Goal: Information Seeking & Learning: Learn about a topic

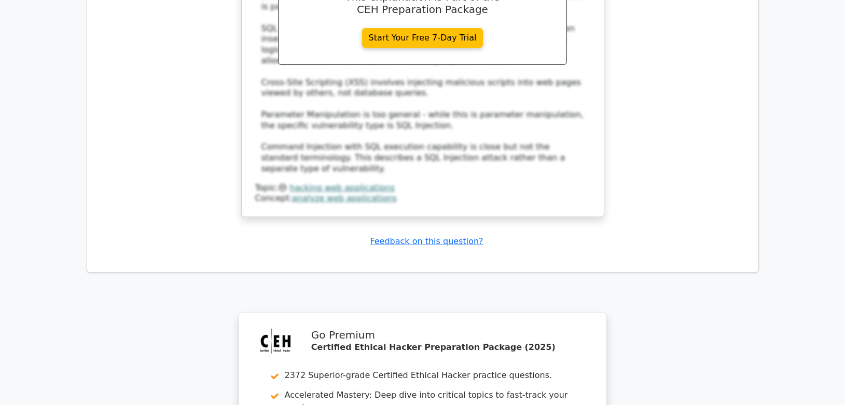
scroll to position [6629, 0]
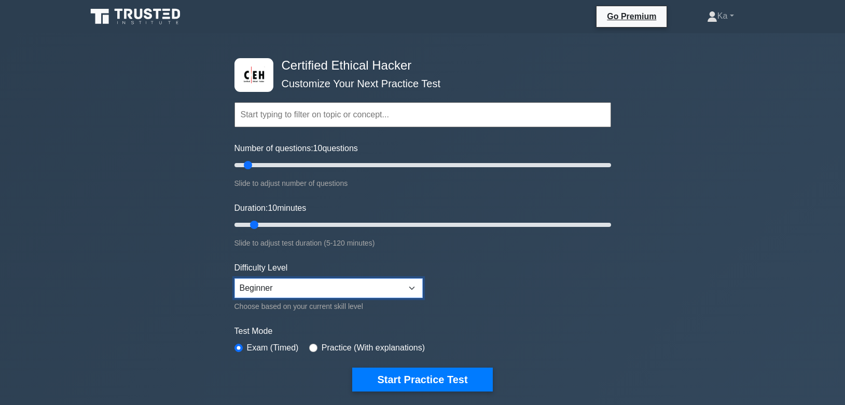
click at [234, 278] on select "Beginner Intermediate Expert" at bounding box center [328, 288] width 188 height 20
select select "expert"
click option "Expert" at bounding box center [0, 0] width 0 height 0
click at [313, 347] on input "radio" at bounding box center [313, 347] width 8 height 8
radio input "true"
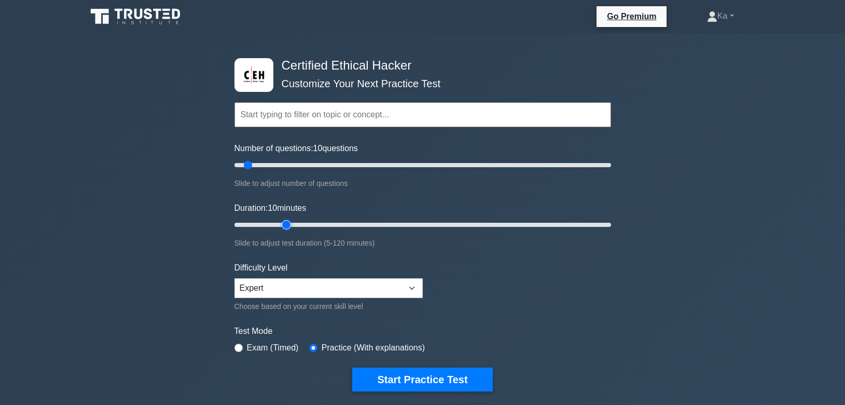
type input "20"
click at [293, 223] on input "Duration: 10 minutes" at bounding box center [422, 224] width 377 height 12
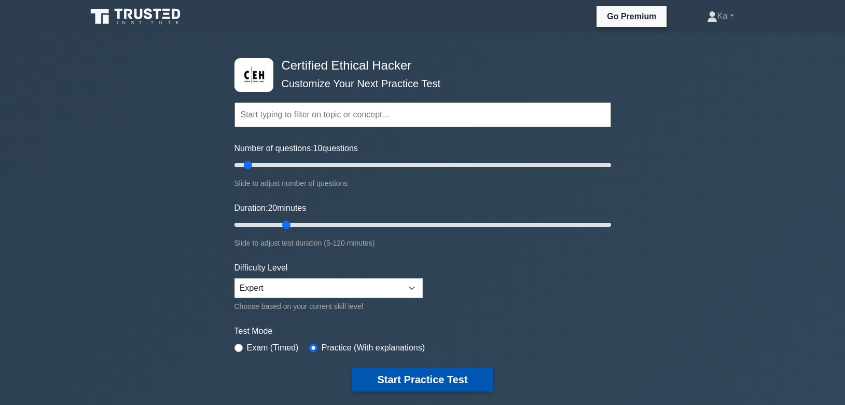
click at [439, 381] on button "Start Practice Test" at bounding box center [422, 379] width 140 height 24
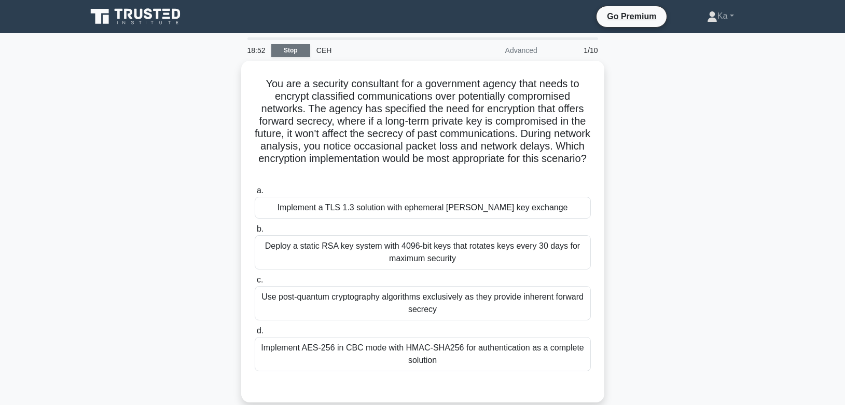
click at [285, 54] on link "Stop" at bounding box center [290, 50] width 39 height 13
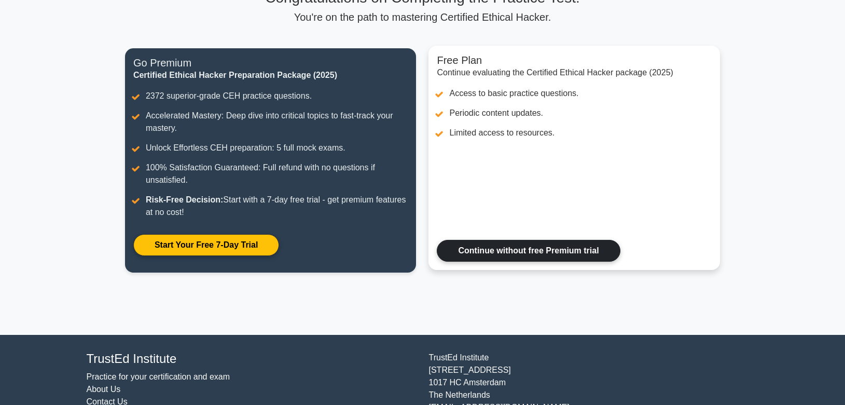
scroll to position [138, 0]
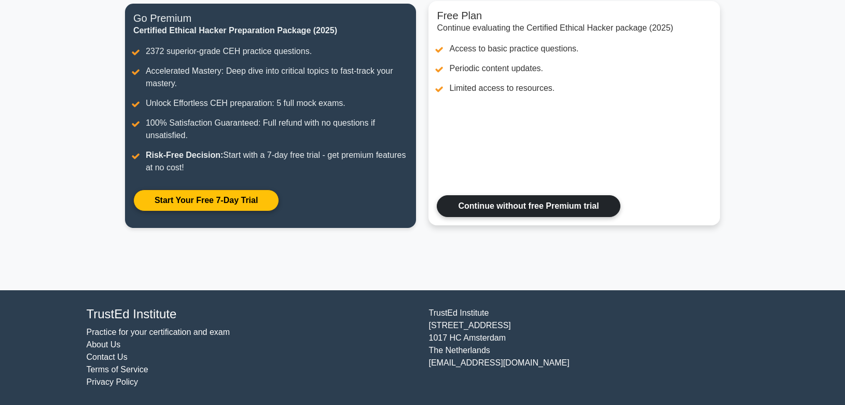
click at [555, 204] on link "Continue without free Premium trial" at bounding box center [528, 206] width 183 height 22
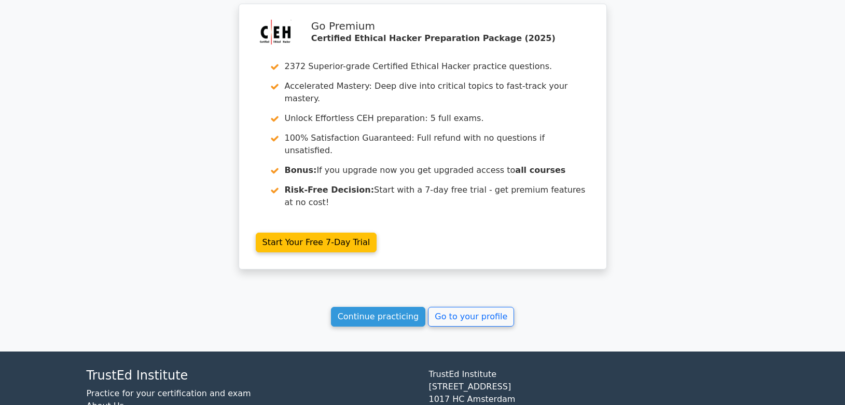
scroll to position [1779, 0]
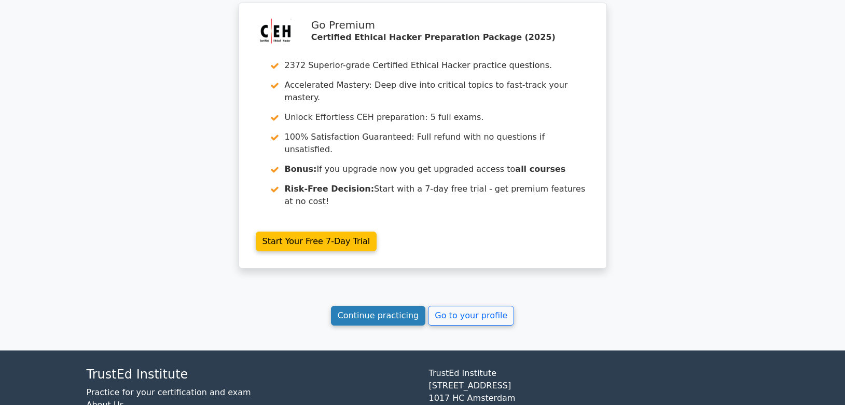
click at [387, 306] on link "Continue practicing" at bounding box center [378, 316] width 95 height 20
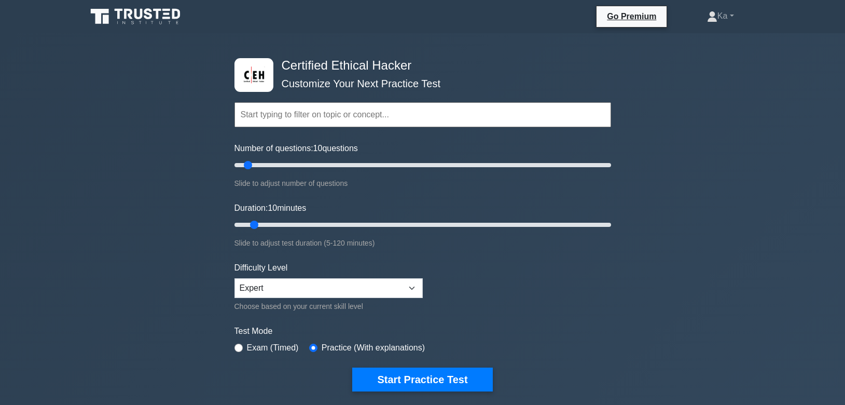
click at [234, 278] on select "Beginner Intermediate Expert" at bounding box center [328, 288] width 188 height 20
select select "beginner"
click option "Beginner" at bounding box center [0, 0] width 0 height 0
type input "20"
click at [280, 222] on input "Duration: 20 minutes" at bounding box center [422, 224] width 377 height 12
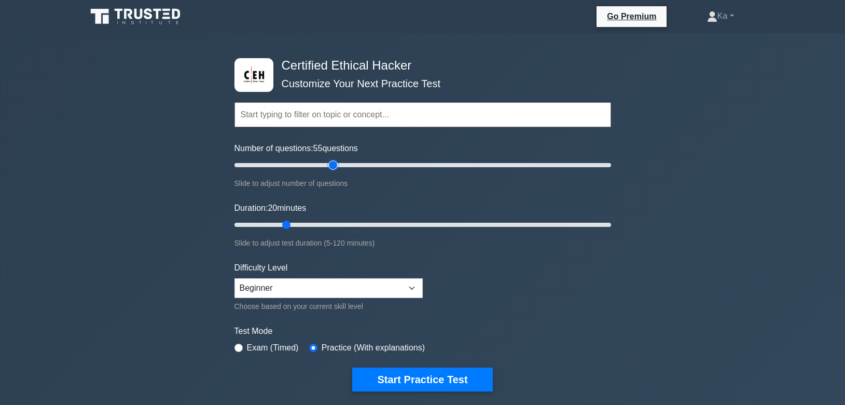
click at [330, 163] on input "Number of questions: 55 questions" at bounding box center [422, 165] width 377 height 12
click at [296, 164] on input "Number of questions: 35 questions" at bounding box center [422, 165] width 377 height 12
click at [576, 162] on input "Number of questions: 185 questions" at bounding box center [422, 165] width 377 height 12
type input "200"
click at [607, 161] on input "Number of questions: 200 questions" at bounding box center [422, 165] width 377 height 12
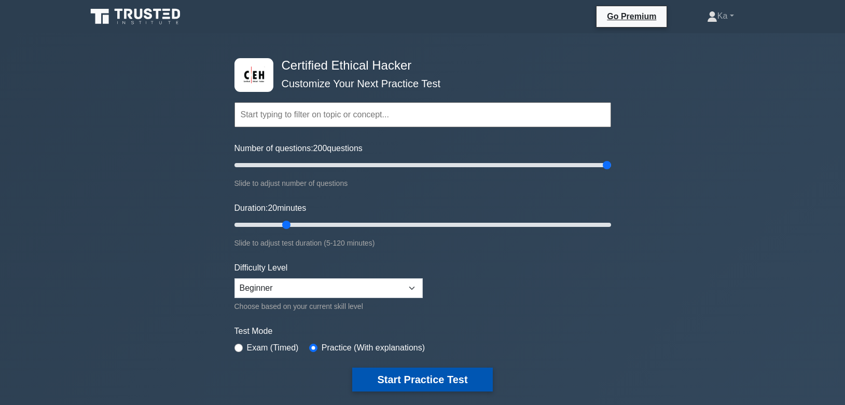
click at [458, 377] on button "Start Practice Test" at bounding box center [422, 379] width 140 height 24
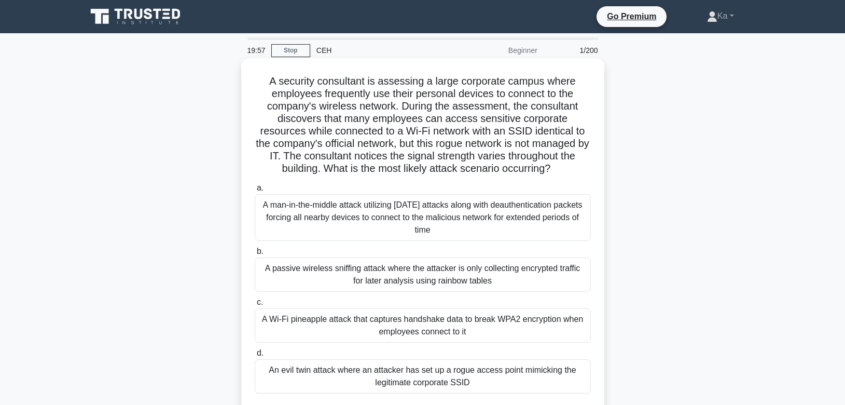
scroll to position [26, 0]
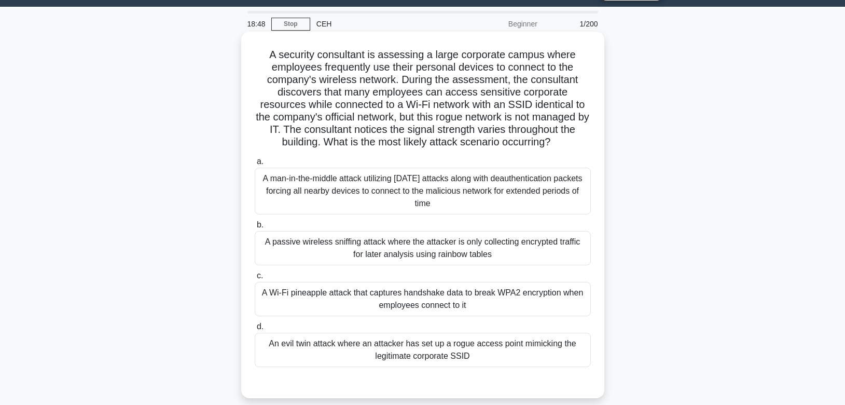
click at [374, 301] on div "A Wi-Fi pineapple attack that captures handshake data to break WPA2 encryption …" at bounding box center [423, 299] width 336 height 34
click at [255, 279] on input "c. A Wi-Fi pineapple attack that captures handshake data to break WPA2 encrypti…" at bounding box center [255, 275] width 0 height 7
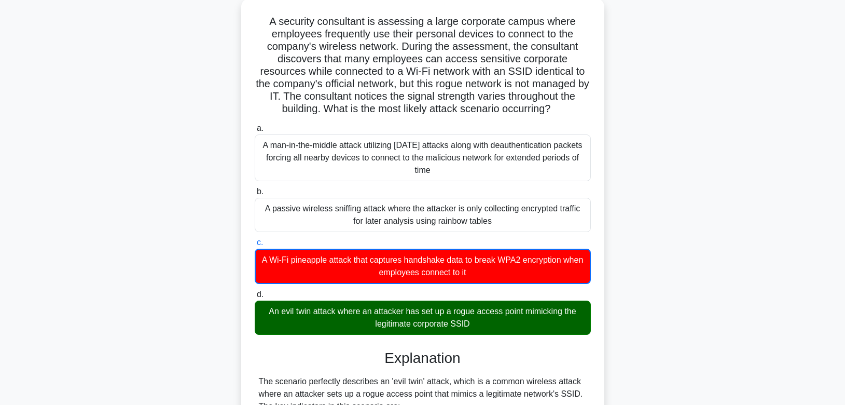
scroll to position [79, 0]
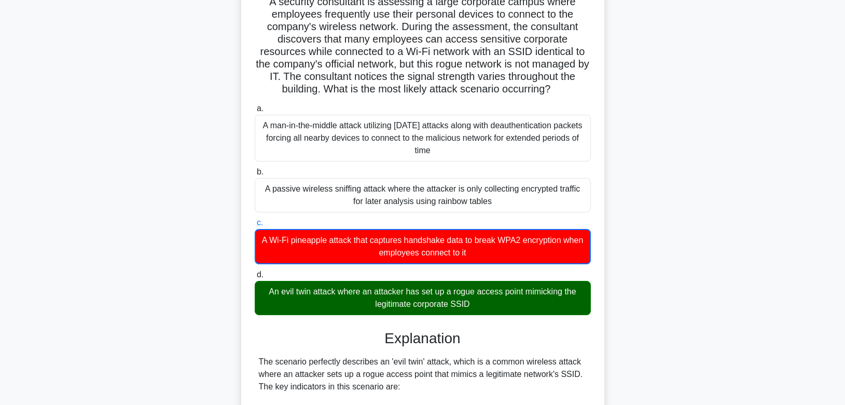
click at [255, 271] on input "d. An evil twin attack where an attacker has set up a rogue access point mimick…" at bounding box center [255, 274] width 0 height 7
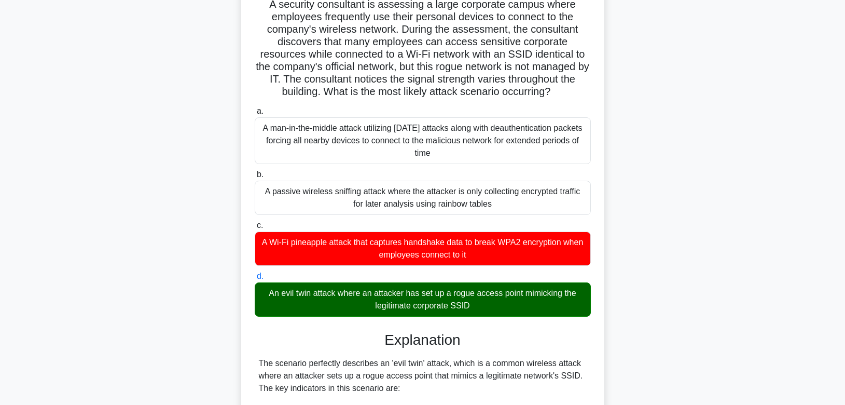
click at [641, 327] on div "A security consultant is assessing a large corporate campus where employees fre…" at bounding box center [422, 355] width 685 height 748
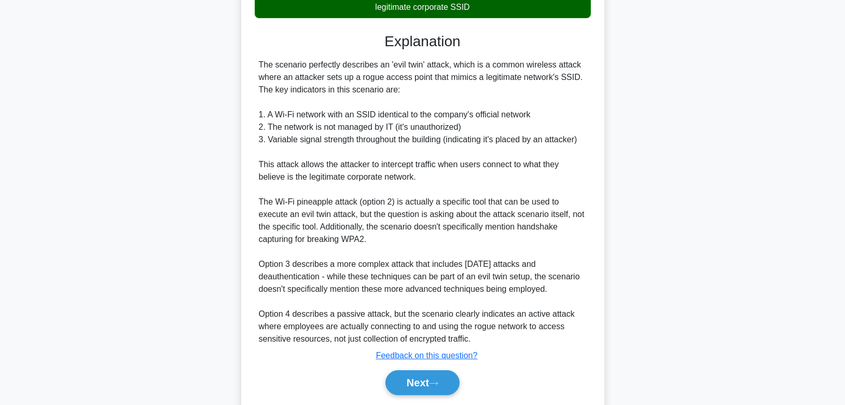
scroll to position [410, 0]
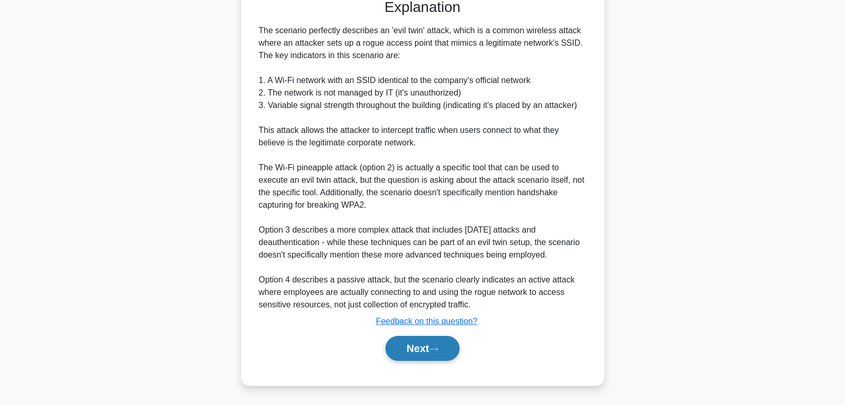
click at [442, 345] on button "Next" at bounding box center [422, 348] width 74 height 25
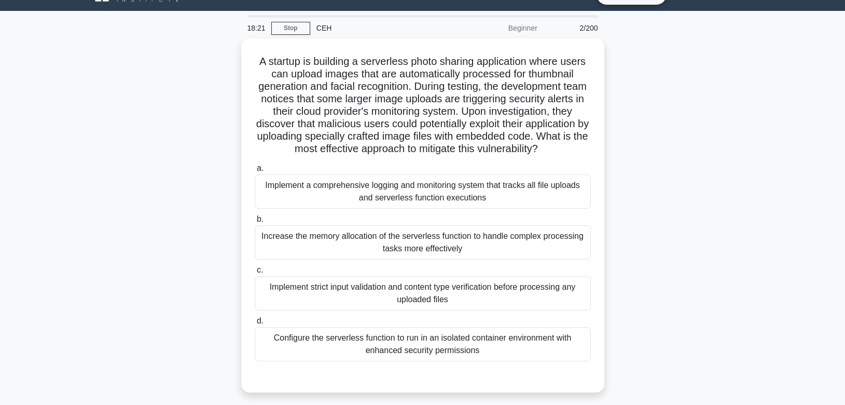
scroll to position [26, 0]
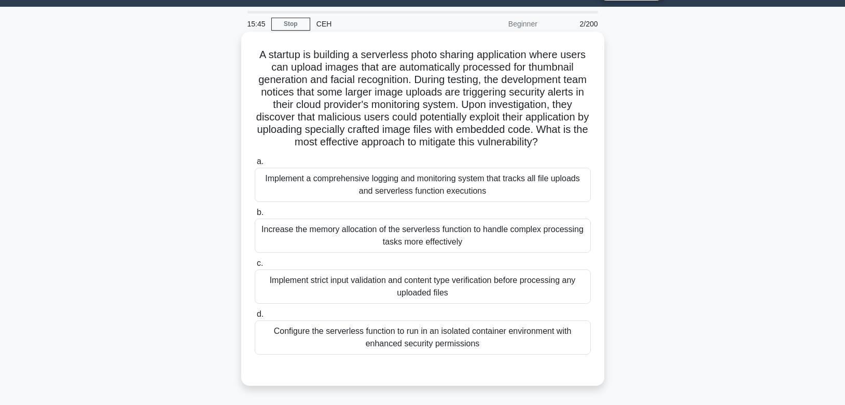
click at [489, 285] on div "Implement strict input validation and content type verification before processi…" at bounding box center [423, 286] width 336 height 34
click at [255, 267] on input "c. Implement strict input validation and content type verification before proce…" at bounding box center [255, 263] width 0 height 7
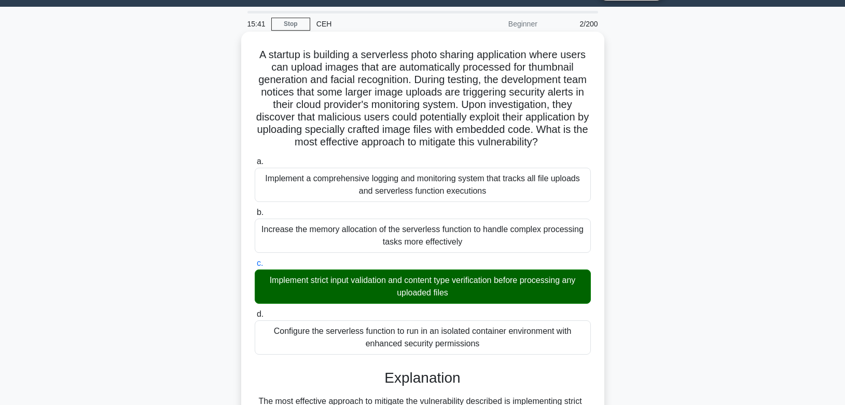
click at [255, 311] on input "d. Configure the serverless function to run in an isolated container environmen…" at bounding box center [255, 314] width 0 height 7
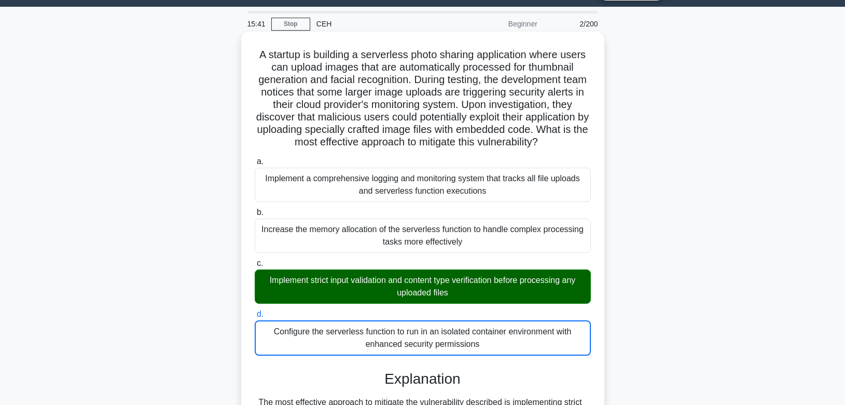
click at [255, 158] on input "a. Implement a comprehensive logging and monitoring system that tracks all file…" at bounding box center [255, 161] width 0 height 7
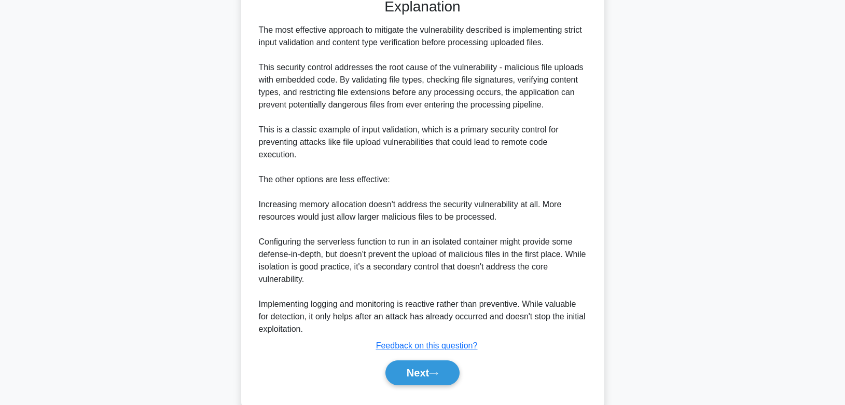
scroll to position [424, 0]
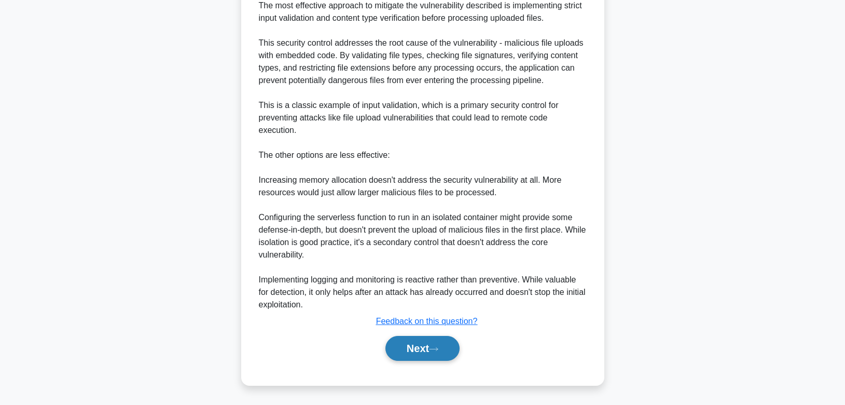
click at [438, 349] on icon at bounding box center [433, 349] width 9 height 6
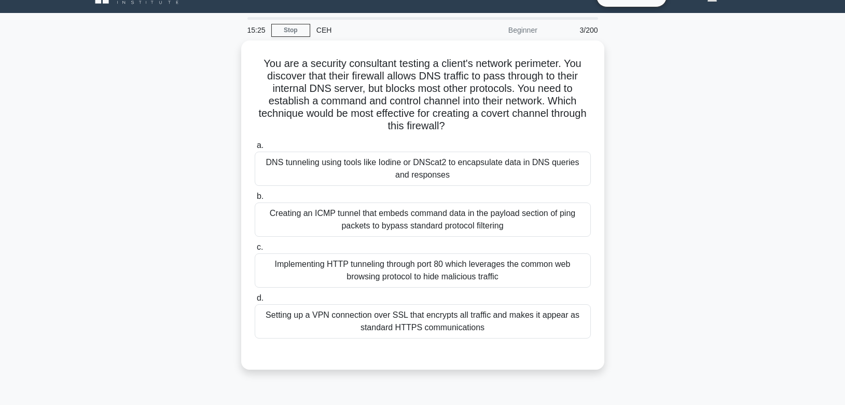
scroll to position [0, 0]
